Goal: Task Accomplishment & Management: Complete application form

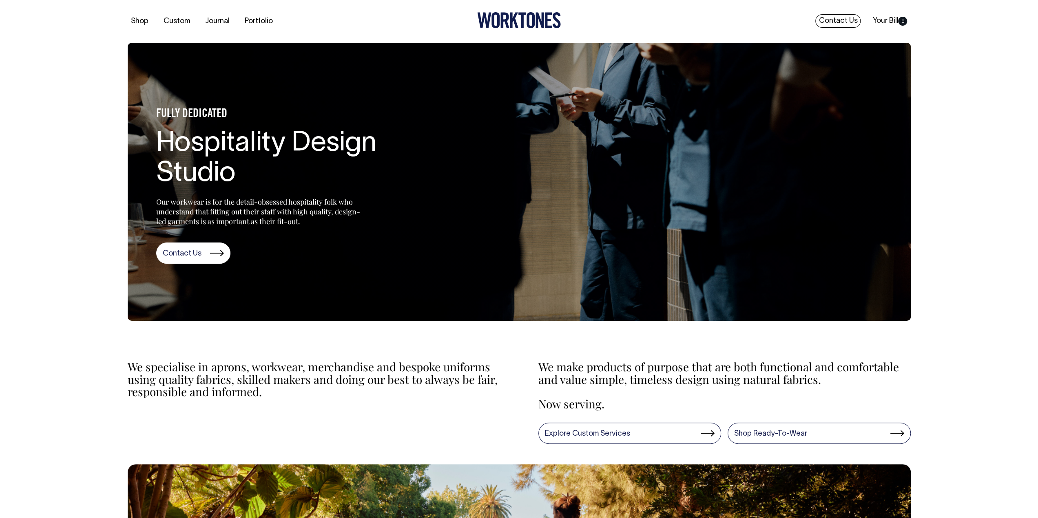
click at [830, 17] on link "Contact Us" at bounding box center [837, 20] width 45 height 13
click at [842, 17] on link "Contact Us" at bounding box center [837, 20] width 45 height 13
click at [184, 247] on link "Contact Us" at bounding box center [193, 253] width 74 height 21
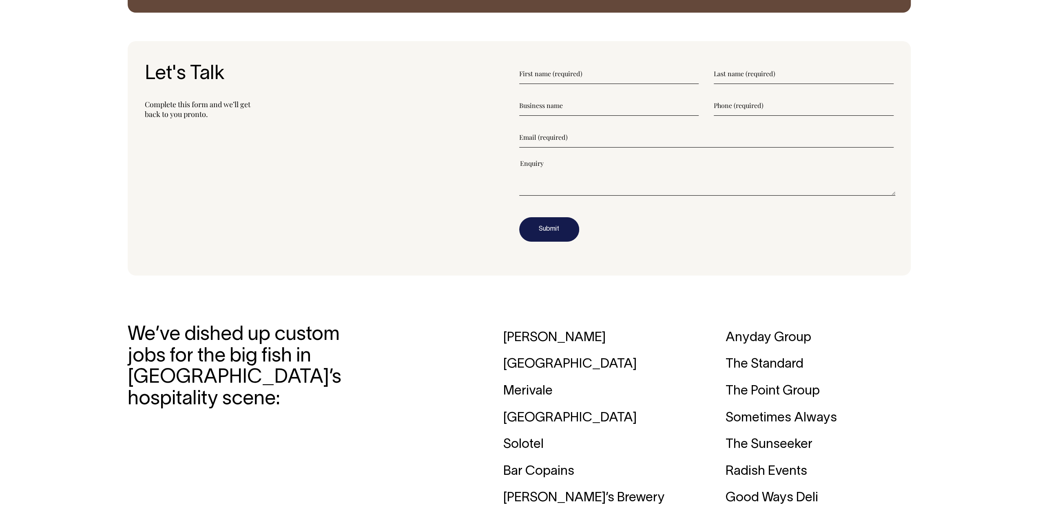
scroll to position [1103, 0]
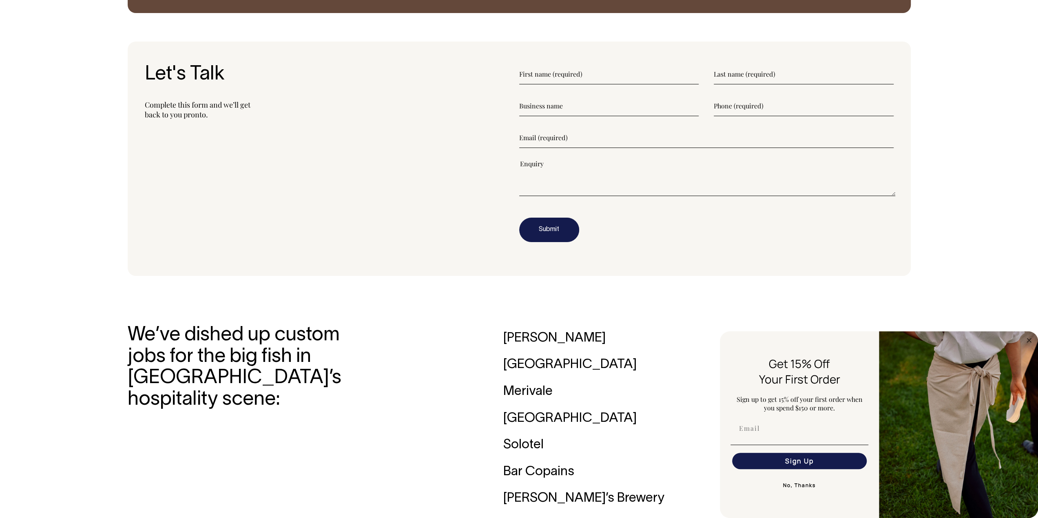
click at [565, 176] on textarea"] at bounding box center [707, 177] width 376 height 37
paste textarea"] "I hope this finds you well. My name is [PERSON_NAME], Marketing Manager at The …"
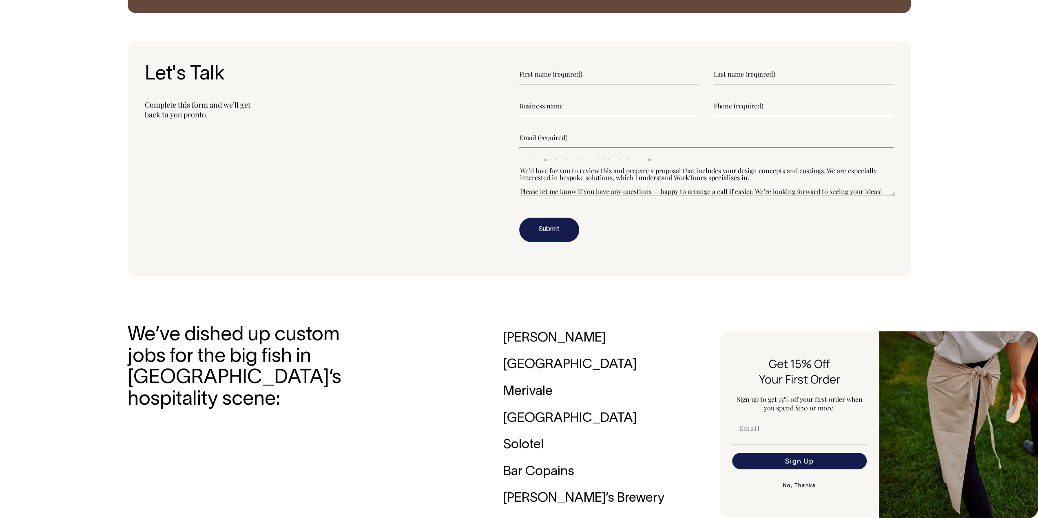
scroll to position [37, 0]
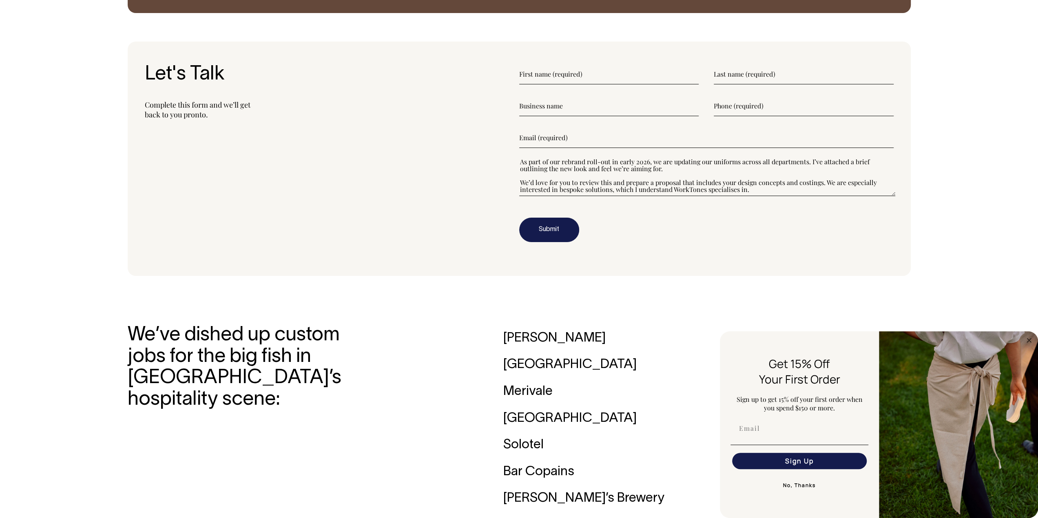
type textarea"] "I hope this finds you well. My name is [PERSON_NAME], Marketing Manager at The …"
click at [570, 80] on input"] "text" at bounding box center [609, 74] width 180 height 20
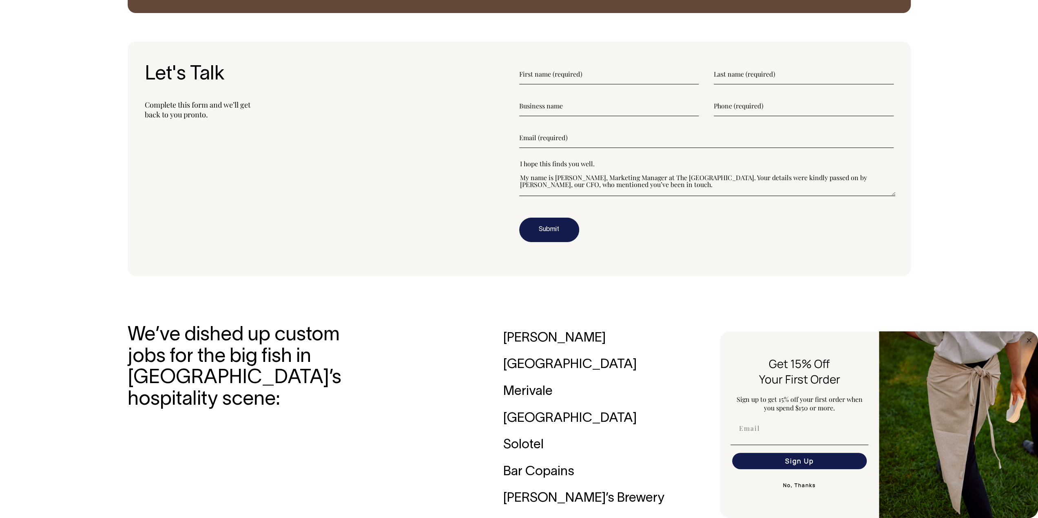
type input"] "[PERSON_NAME]"
type input"] "The [GEOGRAPHIC_DATA]"
type input"] "0422197046"
type input"] "[EMAIL_ADDRESS][DOMAIN_NAME]"
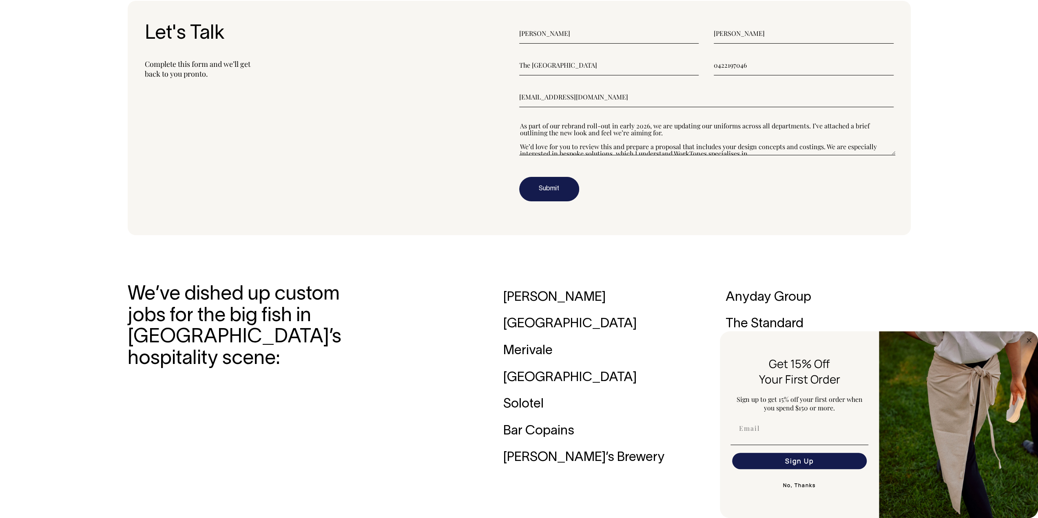
scroll to position [24, 0]
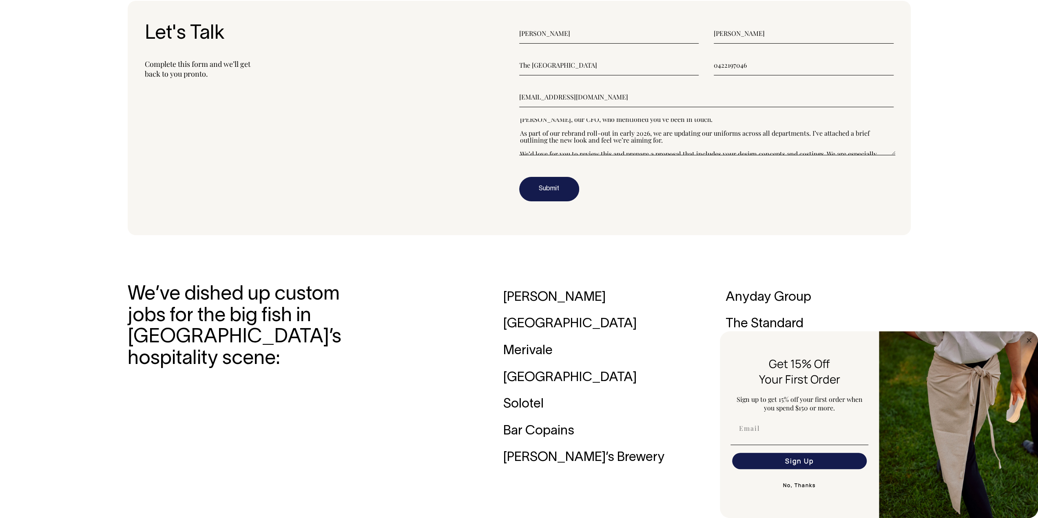
drag, startPoint x: 810, startPoint y: 133, endPoint x: 823, endPoint y: 140, distance: 14.6
click at [823, 140] on textarea"] "I hope this finds you well. My name is [PERSON_NAME], Marketing Manager at The …" at bounding box center [707, 137] width 376 height 37
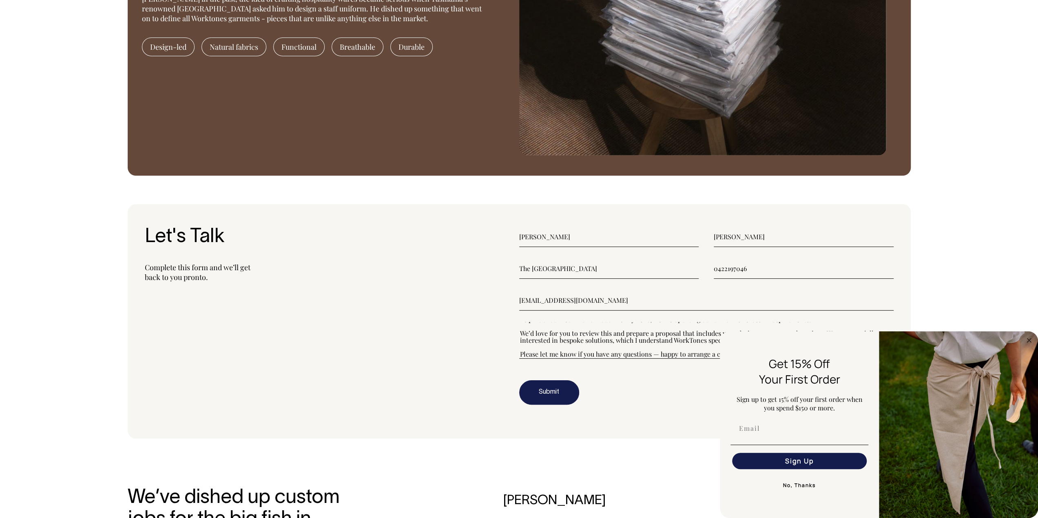
scroll to position [939, 0]
type textarea"] "I hope this finds you well. My name is [PERSON_NAME], Marketing Manager at The …"
click at [557, 391] on button "Submit" at bounding box center [549, 393] width 60 height 24
click at [1029, 343] on circle "Close dialog" at bounding box center [1029, 340] width 9 height 9
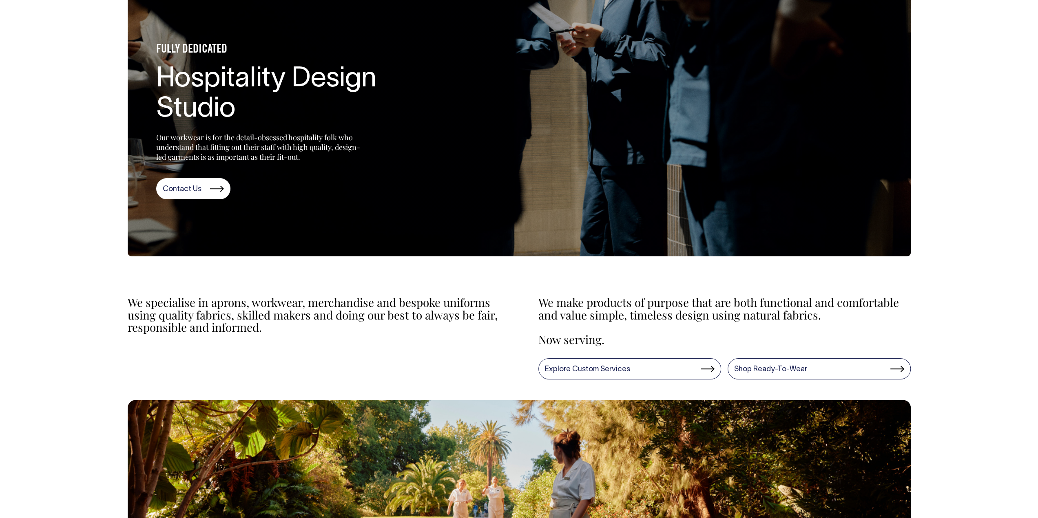
scroll to position [64, 0]
